Goal: Information Seeking & Learning: Learn about a topic

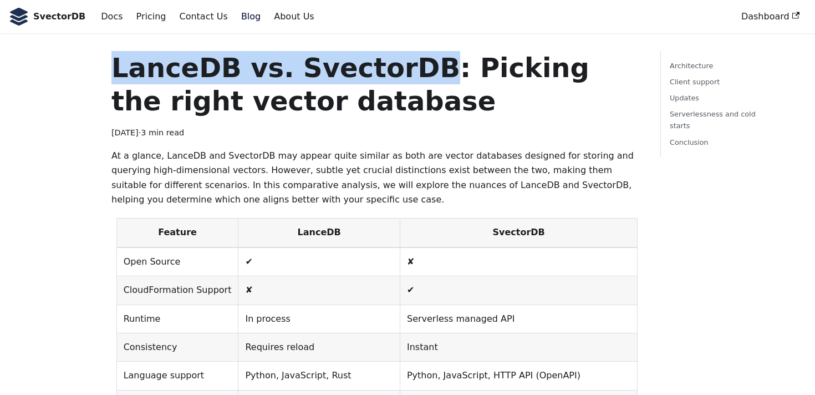
drag, startPoint x: 396, startPoint y: 69, endPoint x: 111, endPoint y: 73, distance: 284.6
click at [111, 73] on h1 "LanceDB vs. SvectorDB: Picking the right vector database" at bounding box center [376, 84] width 531 height 67
click at [155, 72] on h1 "LanceDB vs. SvectorDB: Picking the right vector database" at bounding box center [376, 84] width 531 height 67
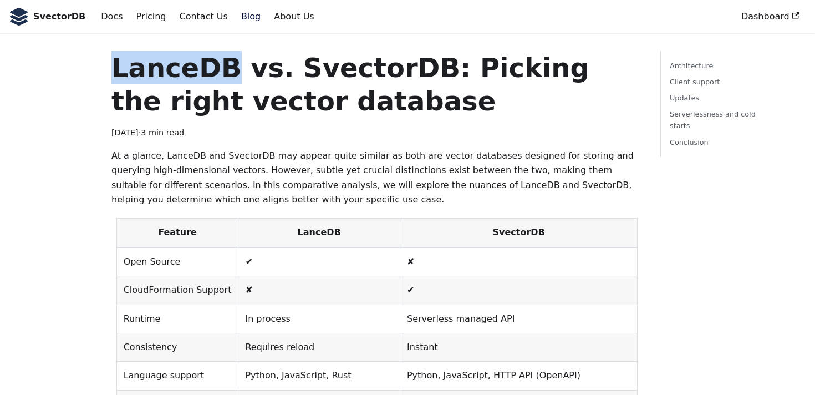
click at [155, 72] on h1 "LanceDB vs. SvectorDB: Picking the right vector database" at bounding box center [376, 84] width 531 height 67
